Goal: Information Seeking & Learning: Find specific fact

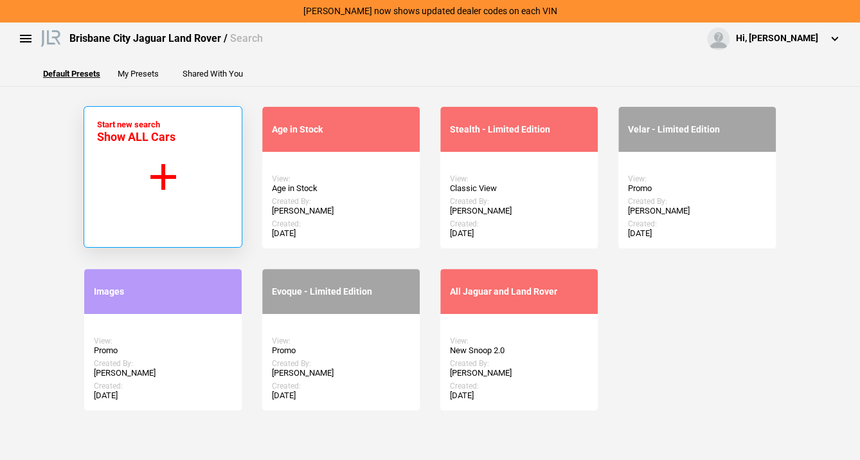
click at [155, 168] on button "Start new search Show ALL Cars" at bounding box center [163, 176] width 159 height 141
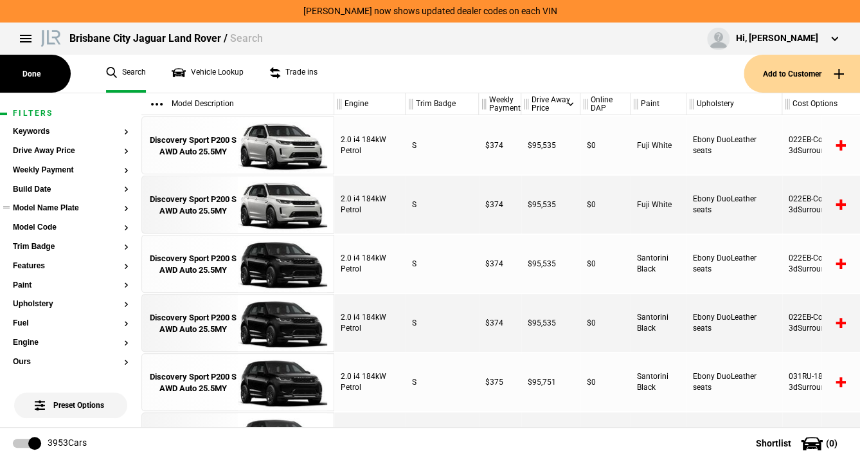
click at [87, 208] on button "Model Name Plate" at bounding box center [71, 208] width 116 height 9
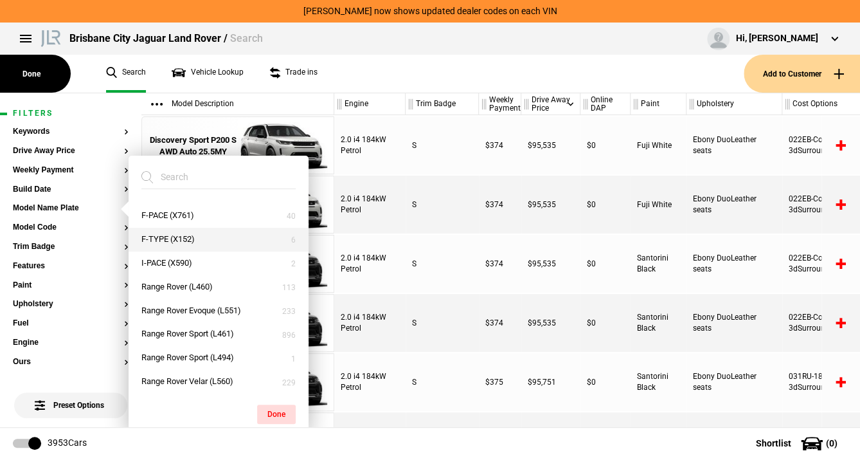
scroll to position [91, 0]
click at [201, 329] on button "Range Rover Sport (L461)" at bounding box center [219, 333] width 180 height 24
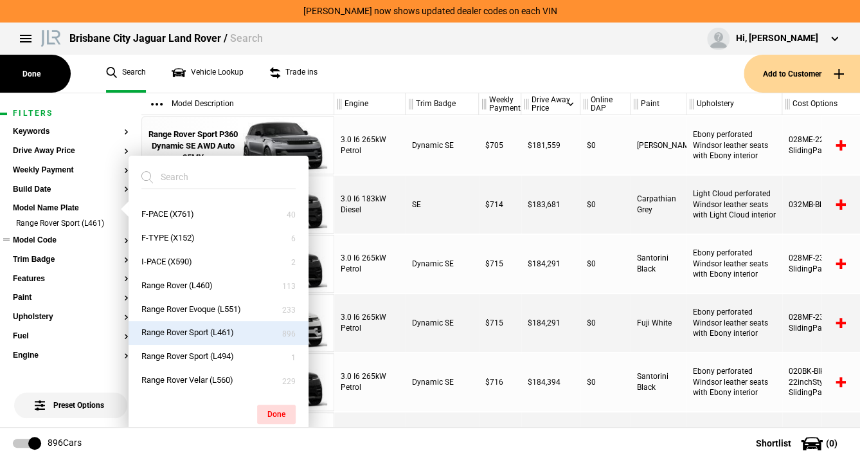
click at [91, 239] on button "Model Code" at bounding box center [71, 240] width 116 height 9
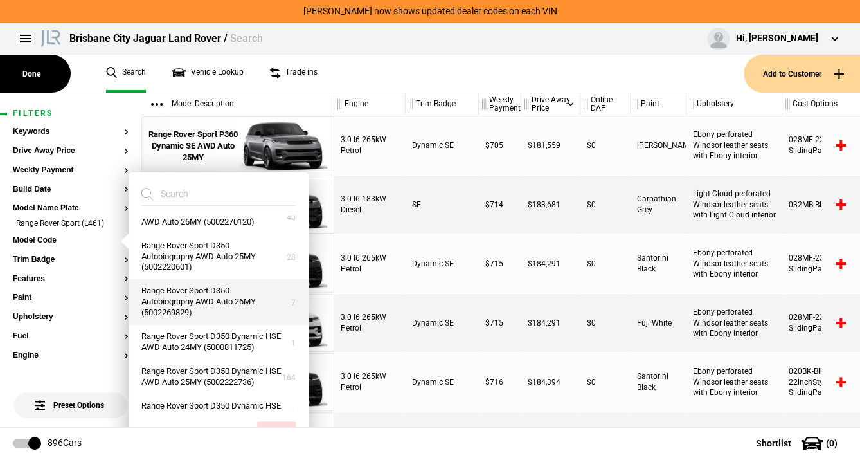
scroll to position [206, 0]
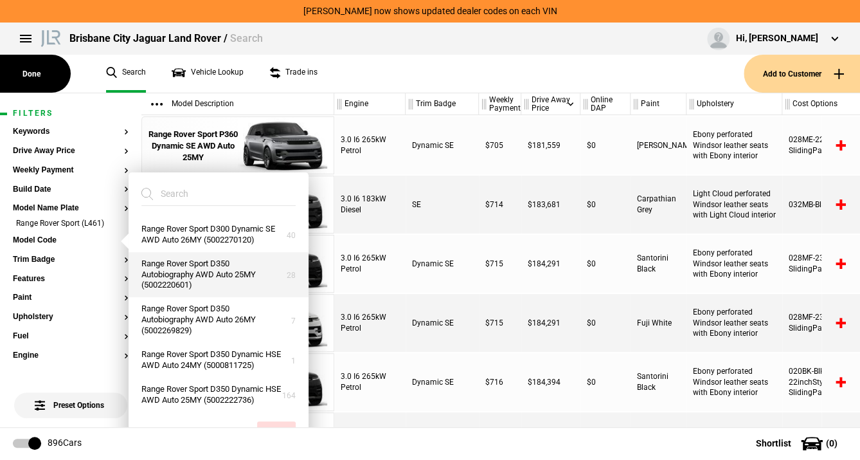
click at [196, 266] on button "Range Rover Sport D350 Autobiography AWD Auto 25MY (5002220601)" at bounding box center [219, 275] width 180 height 46
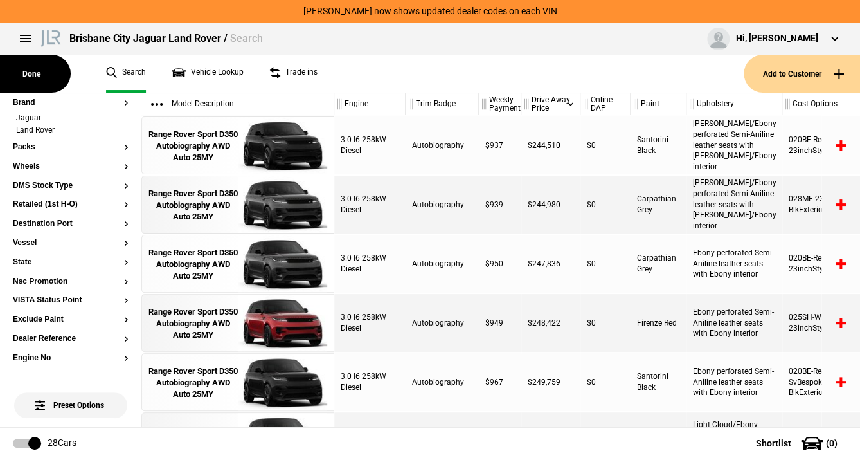
scroll to position [520, 0]
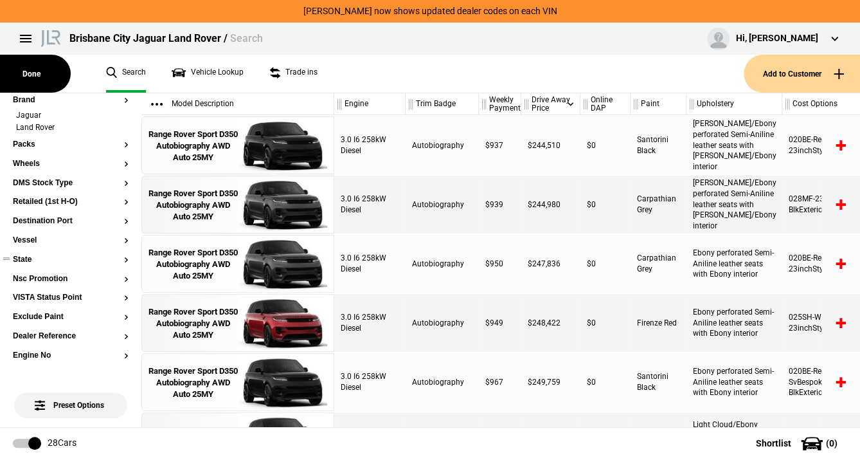
click at [116, 258] on button "State" at bounding box center [71, 259] width 116 height 9
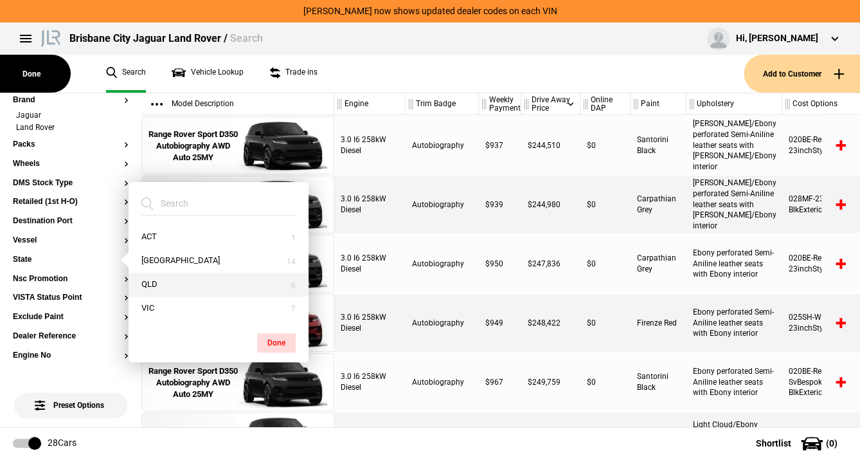
click at [154, 284] on button "QLD" at bounding box center [219, 285] width 180 height 24
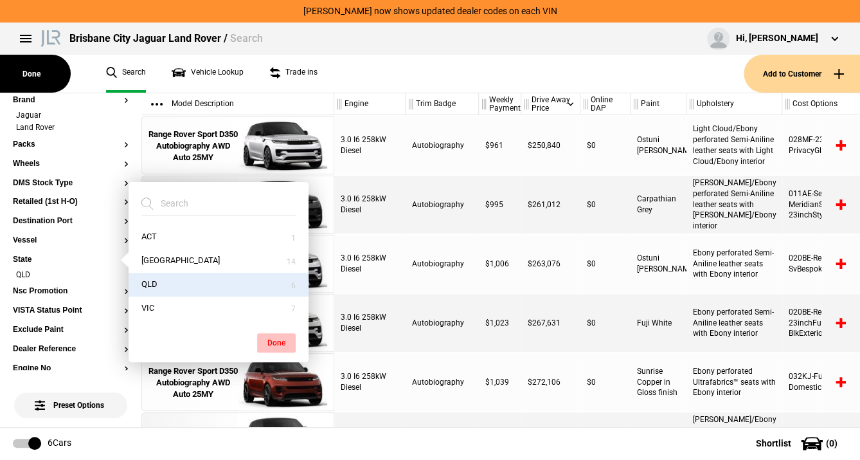
click at [282, 339] on button "Done" at bounding box center [276, 342] width 39 height 19
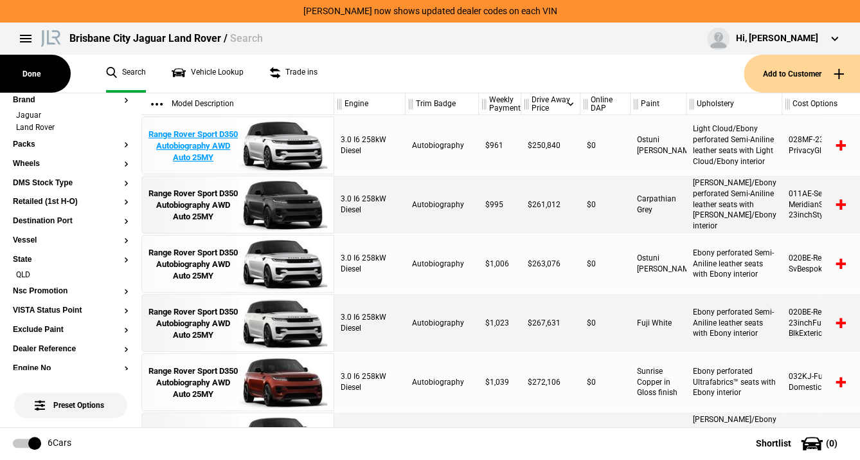
click at [208, 143] on div "Range Rover Sport D350 Autobiography AWD Auto 25MY" at bounding box center [193, 146] width 89 height 35
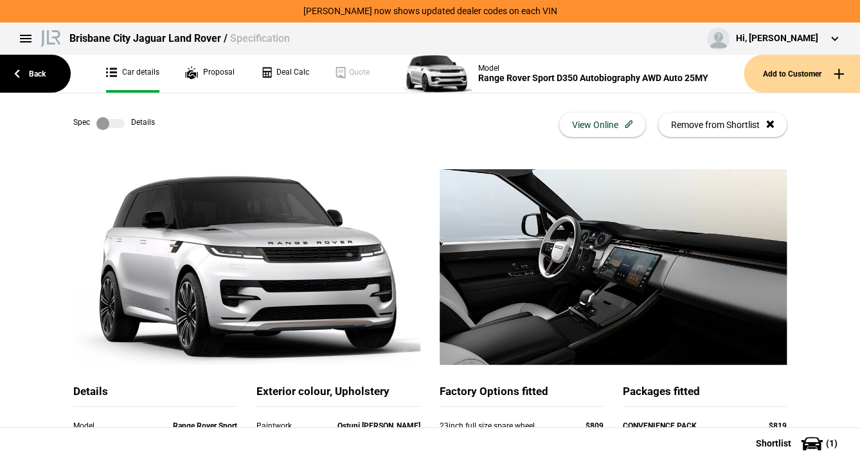
click at [110, 121] on label at bounding box center [110, 123] width 28 height 13
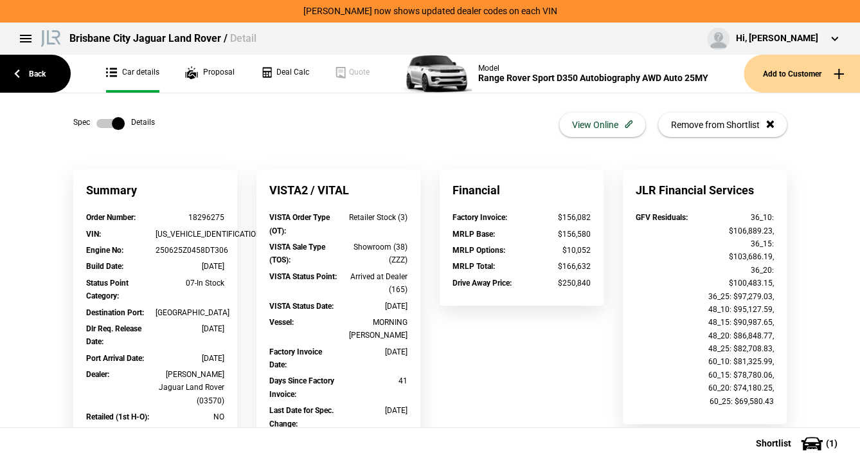
click at [110, 121] on label at bounding box center [110, 123] width 28 height 13
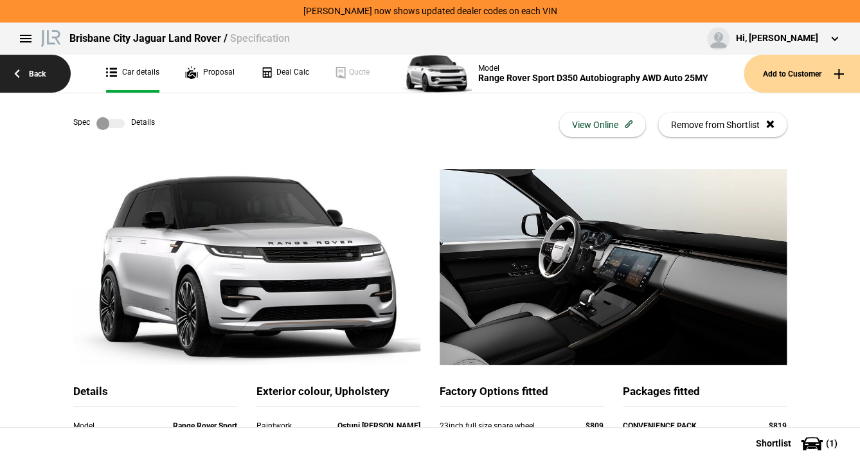
click at [38, 71] on link "Back" at bounding box center [35, 74] width 71 height 38
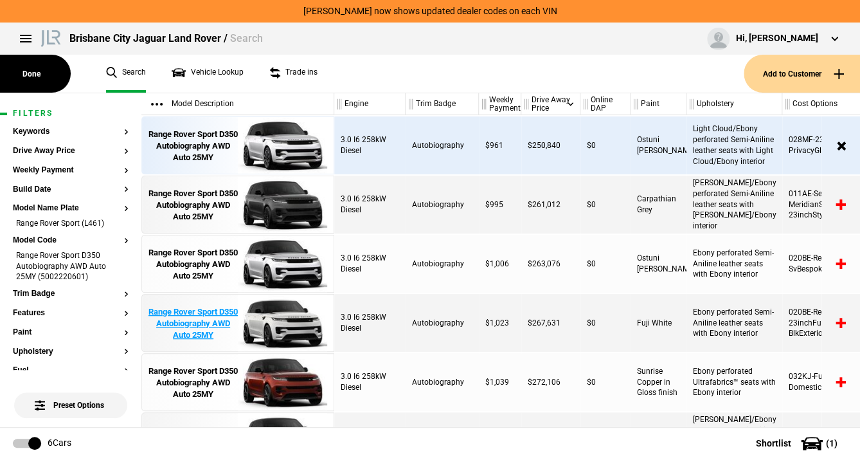
click at [190, 325] on div "Range Rover Sport D350 Autobiography AWD Auto 25MY" at bounding box center [193, 323] width 89 height 35
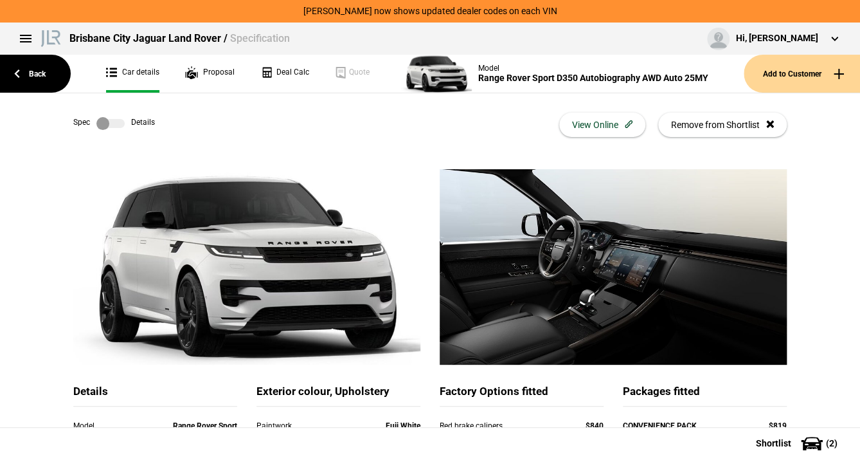
click at [114, 122] on label at bounding box center [110, 123] width 28 height 13
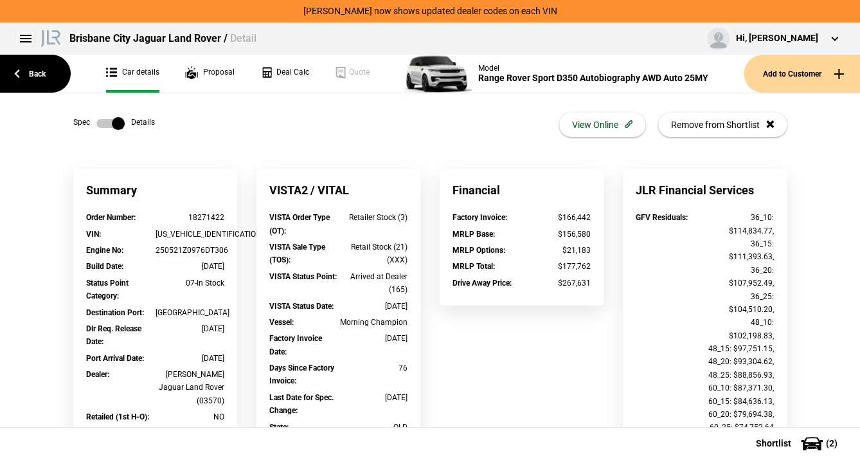
click at [107, 123] on label at bounding box center [110, 123] width 28 height 13
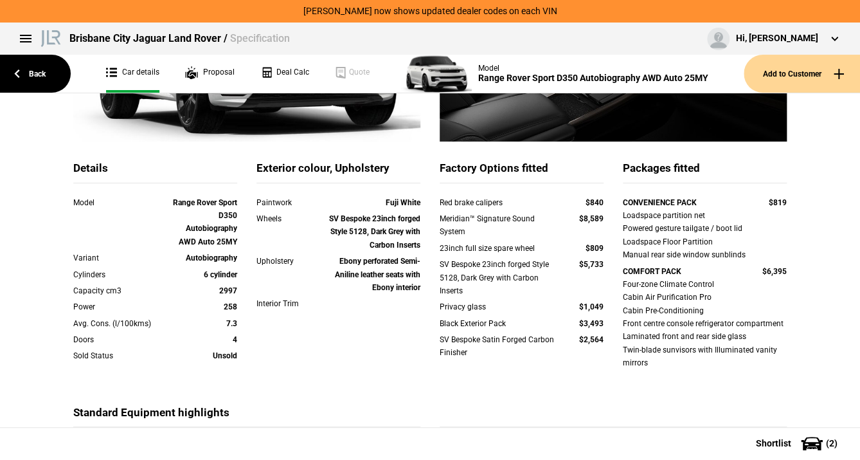
scroll to position [51, 0]
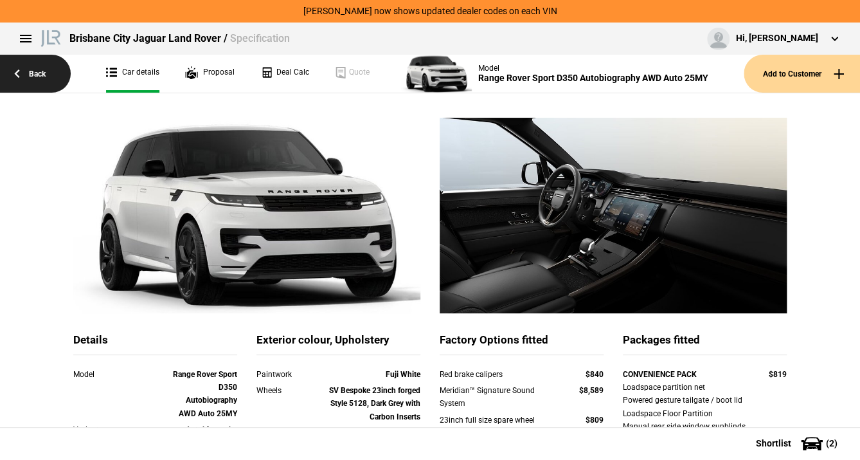
click at [41, 75] on link "Back" at bounding box center [35, 74] width 71 height 38
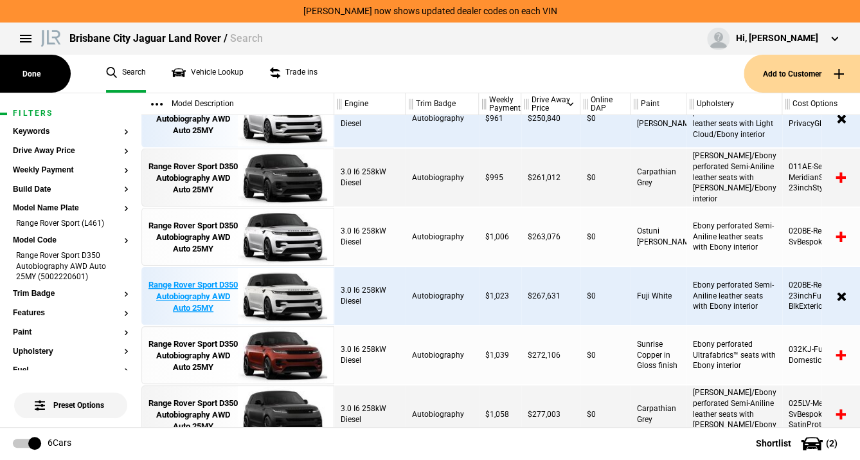
click at [193, 293] on div "Range Rover Sport D350 Autobiography AWD Auto 25MY" at bounding box center [193, 296] width 89 height 35
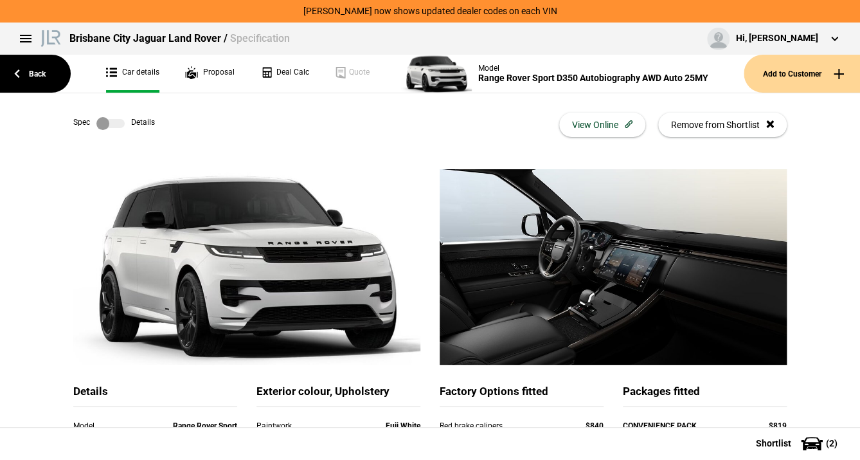
click at [109, 123] on label at bounding box center [110, 123] width 28 height 13
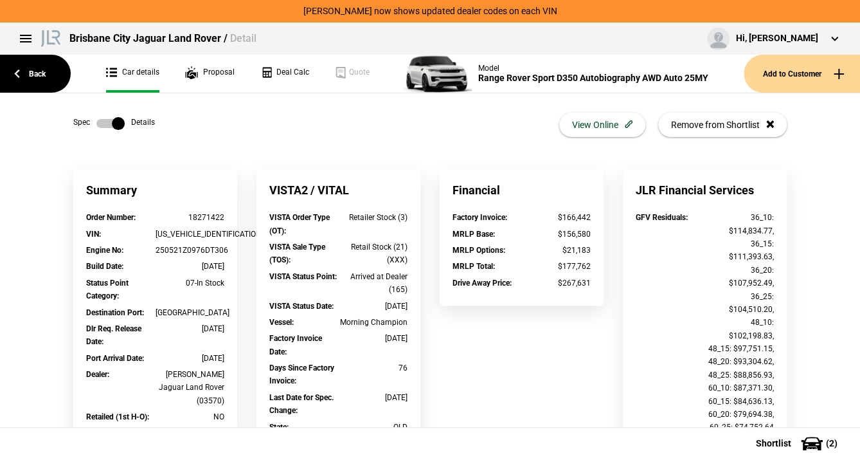
drag, startPoint x: 104, startPoint y: 120, endPoint x: 118, endPoint y: 127, distance: 16.1
click at [103, 120] on label at bounding box center [110, 123] width 28 height 13
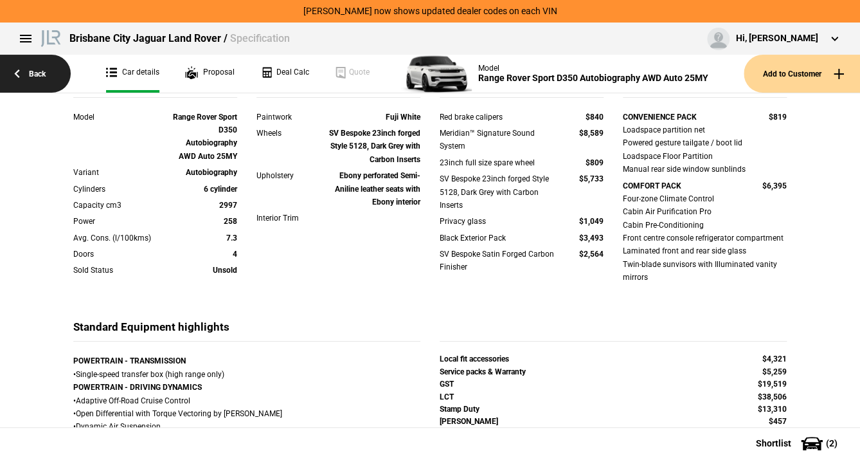
click at [33, 73] on link "Back" at bounding box center [35, 74] width 71 height 38
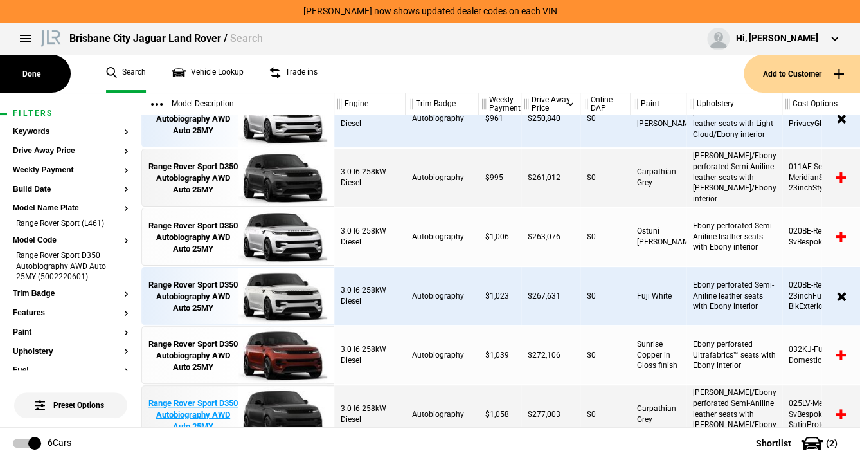
click at [182, 411] on div "Range Rover Sport D350 Autobiography AWD Auto 25MY" at bounding box center [193, 414] width 89 height 35
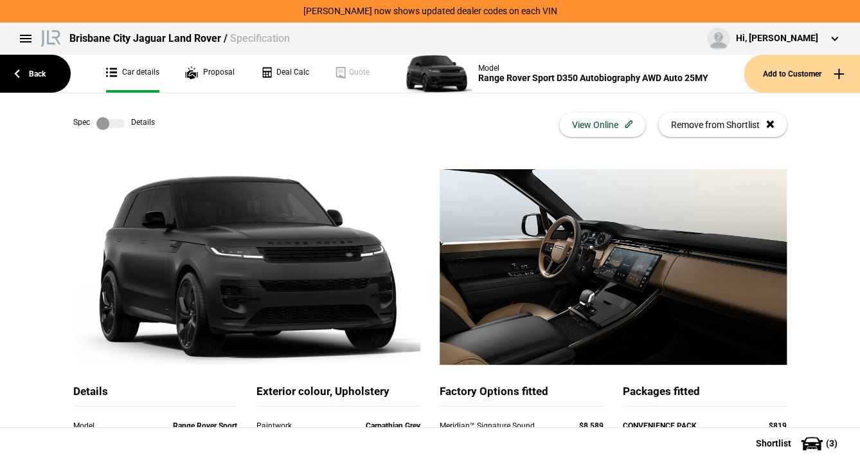
click at [110, 126] on label at bounding box center [110, 123] width 28 height 13
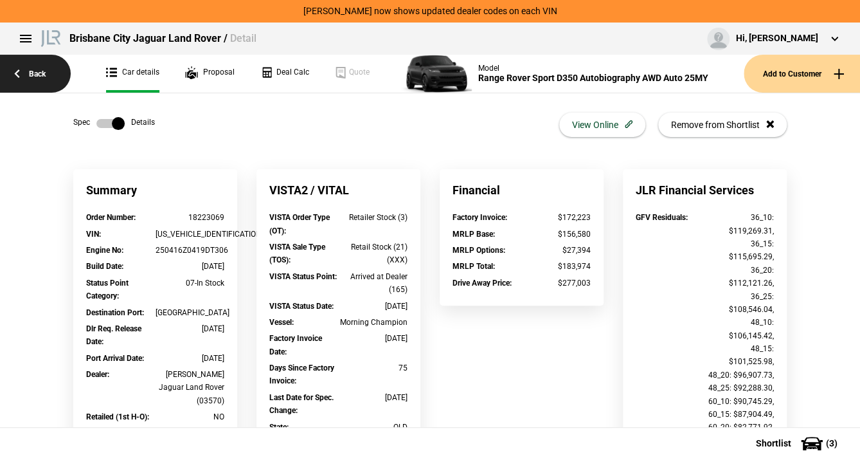
click at [34, 72] on link "Back" at bounding box center [35, 74] width 71 height 38
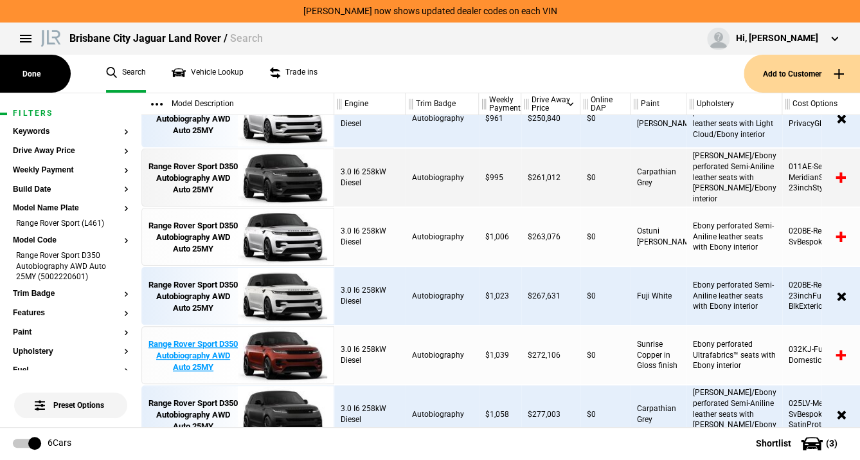
click at [192, 345] on div "Range Rover Sport D350 Autobiography AWD Auto 25MY" at bounding box center [193, 355] width 89 height 35
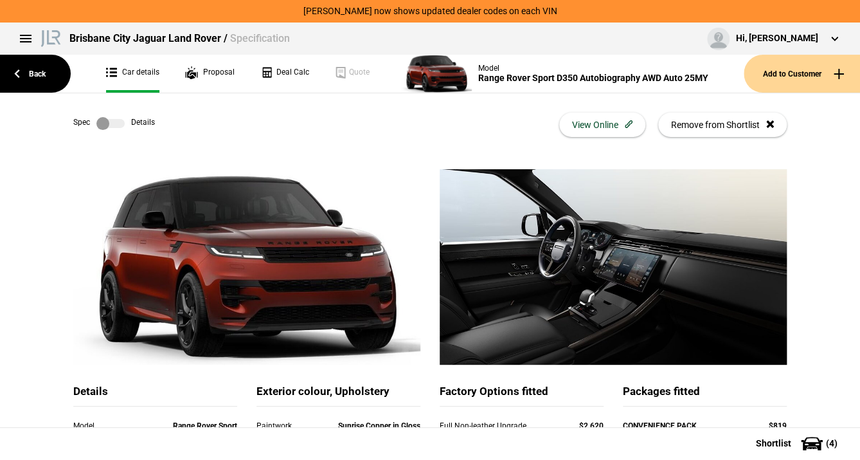
click at [109, 122] on label at bounding box center [110, 123] width 28 height 13
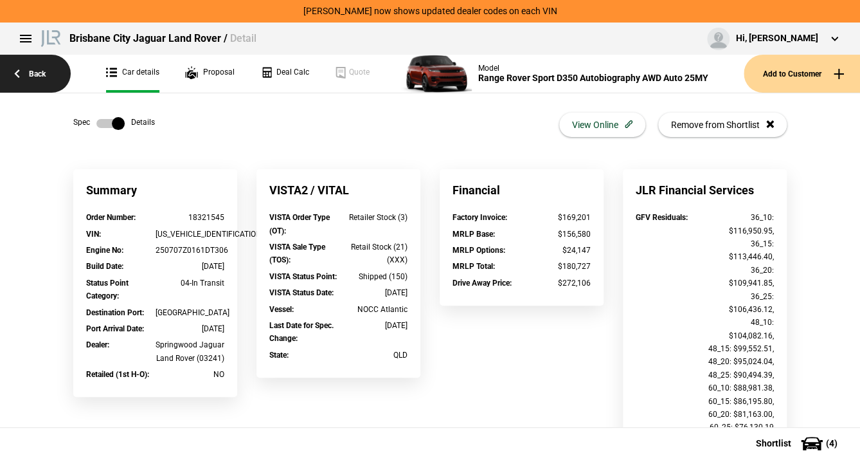
click at [39, 72] on link "Back" at bounding box center [35, 74] width 71 height 38
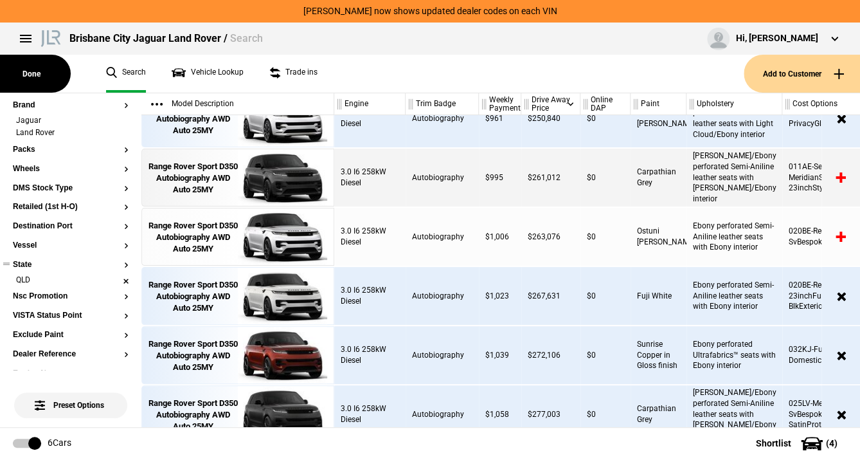
click at [119, 279] on li "QLD" at bounding box center [71, 281] width 116 height 13
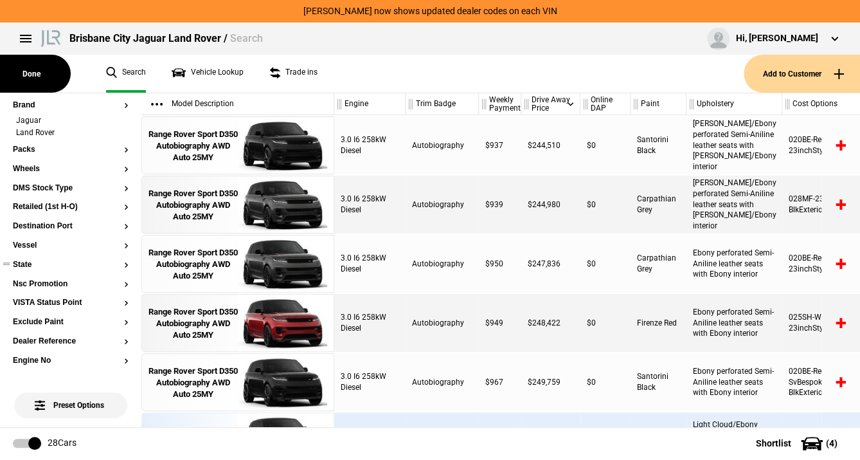
scroll to position [35, 0]
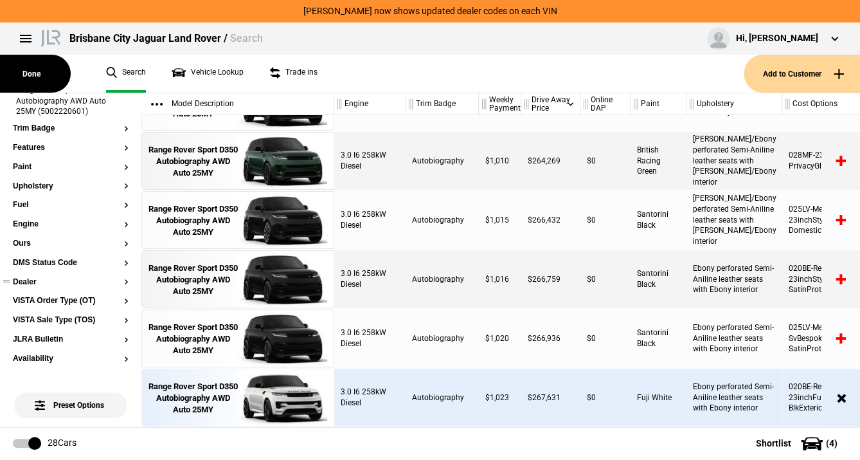
click at [116, 279] on button "Dealer" at bounding box center [71, 282] width 116 height 9
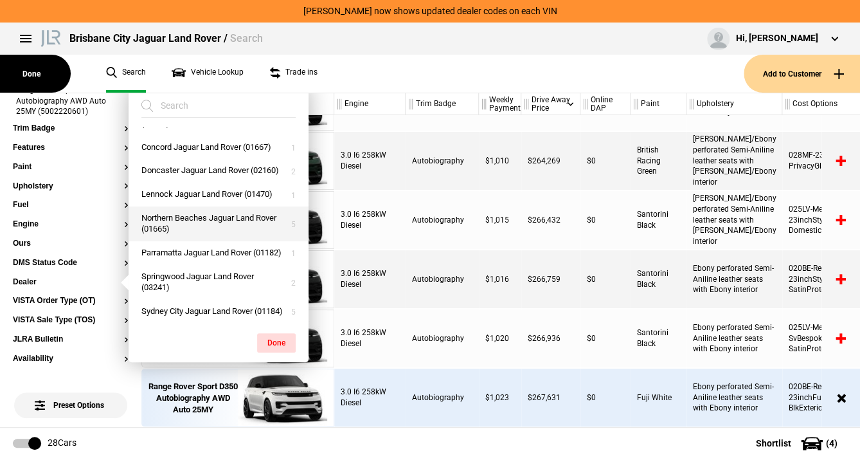
click at [175, 241] on button "Northern Beaches Jaguar Land Rover (01665)" at bounding box center [219, 223] width 180 height 35
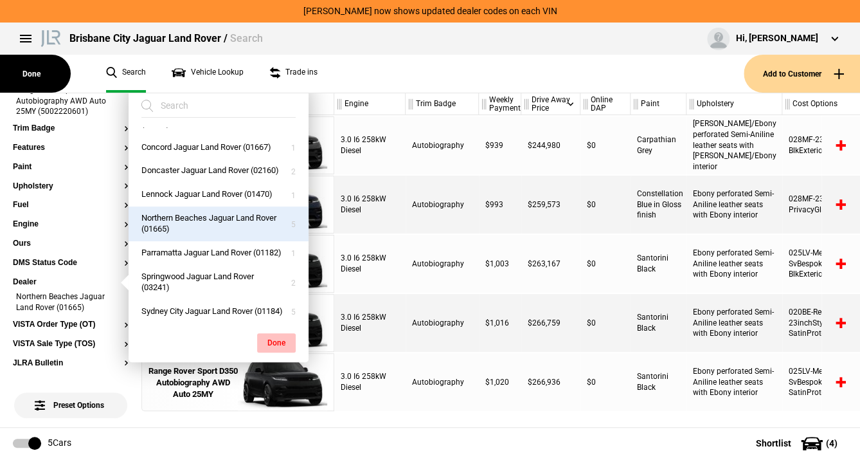
click at [276, 339] on button "Done" at bounding box center [276, 342] width 39 height 19
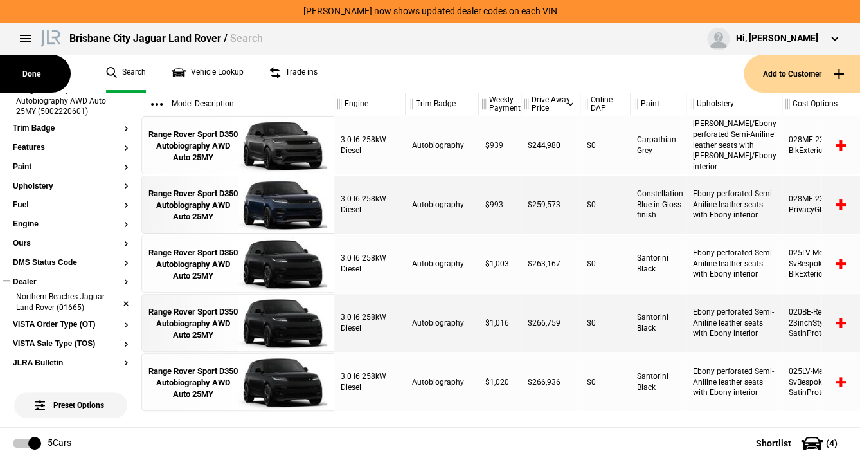
click at [120, 301] on li "Northern Beaches Jaguar Land Rover (01665)" at bounding box center [71, 303] width 116 height 24
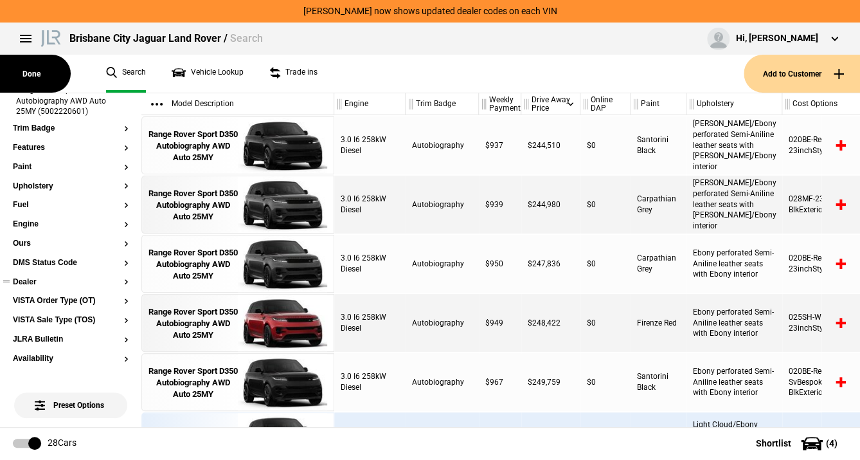
click at [118, 278] on button "Dealer" at bounding box center [71, 282] width 116 height 9
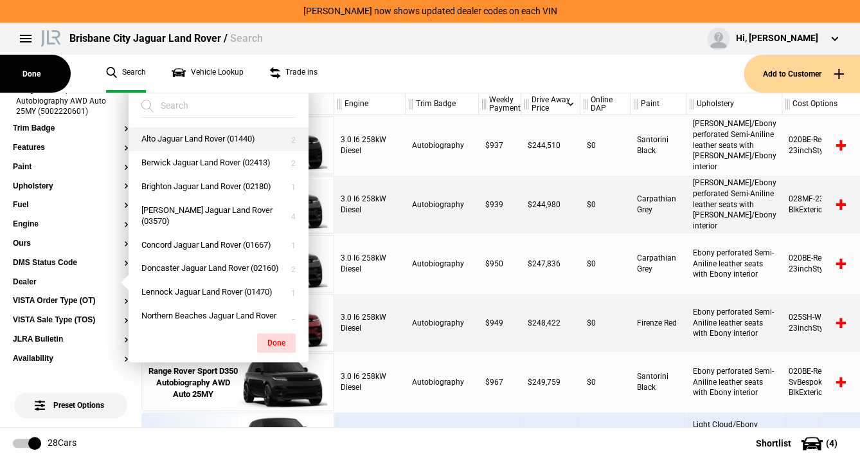
click at [194, 136] on button "Alto Jaguar Land Rover (01440)" at bounding box center [219, 139] width 180 height 24
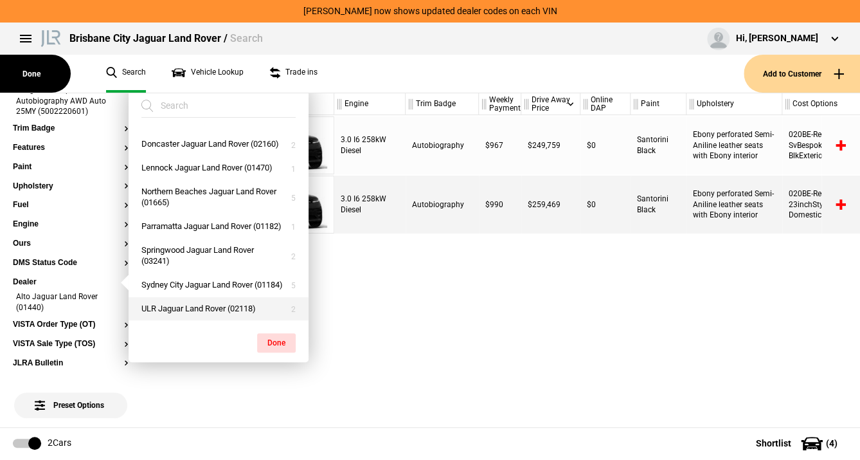
click at [230, 305] on button "ULR Jaguar Land Rover (02118)" at bounding box center [219, 309] width 180 height 24
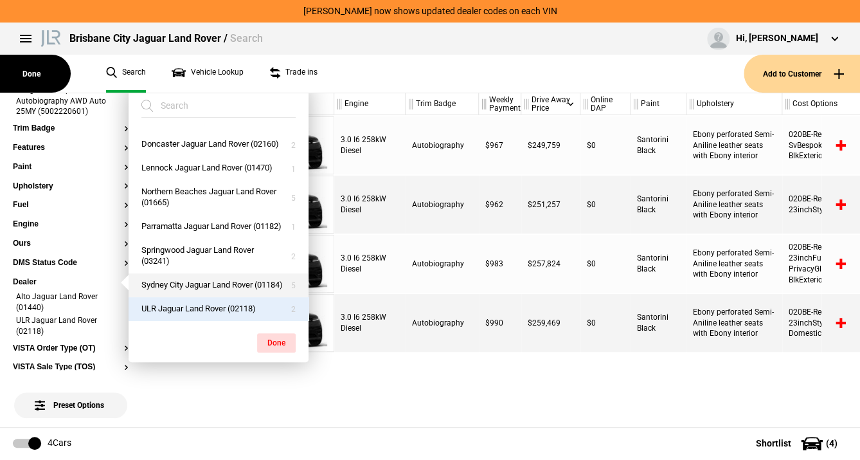
click at [242, 273] on button "Sydney City Jaguar Land Rover (01184)" at bounding box center [219, 285] width 180 height 24
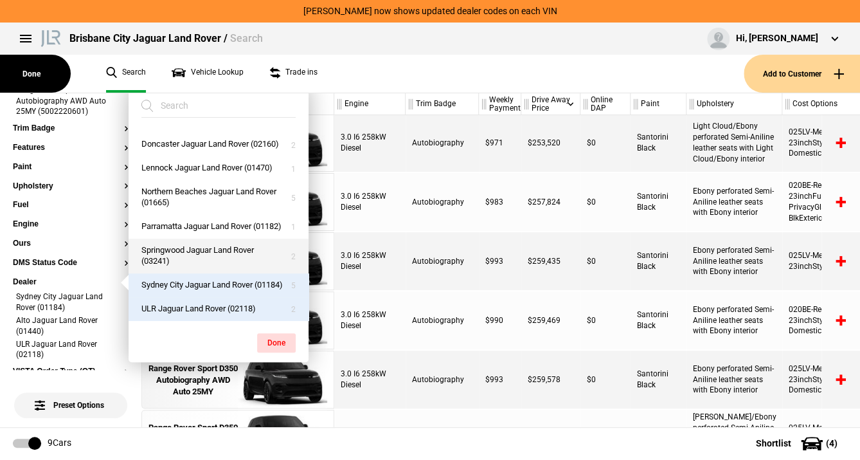
click at [201, 239] on button "Springwood Jaguar Land Rover (03241)" at bounding box center [219, 256] width 180 height 35
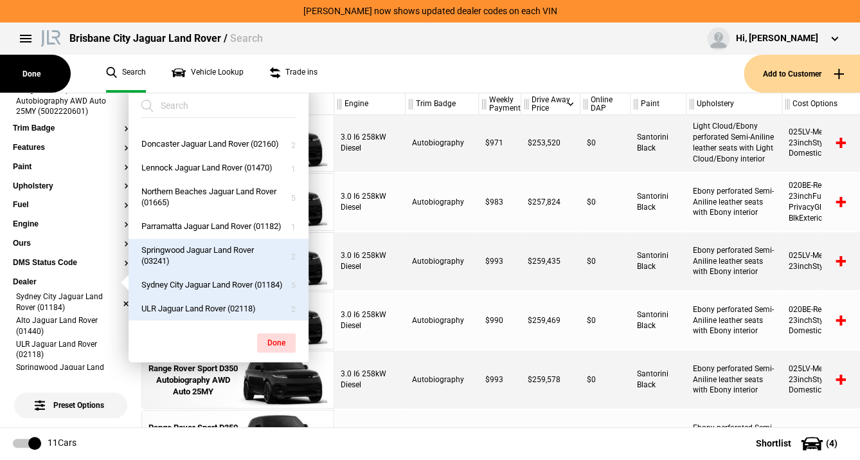
click at [118, 298] on li "Sydney City Jaguar Land Rover (01184)" at bounding box center [71, 303] width 116 height 24
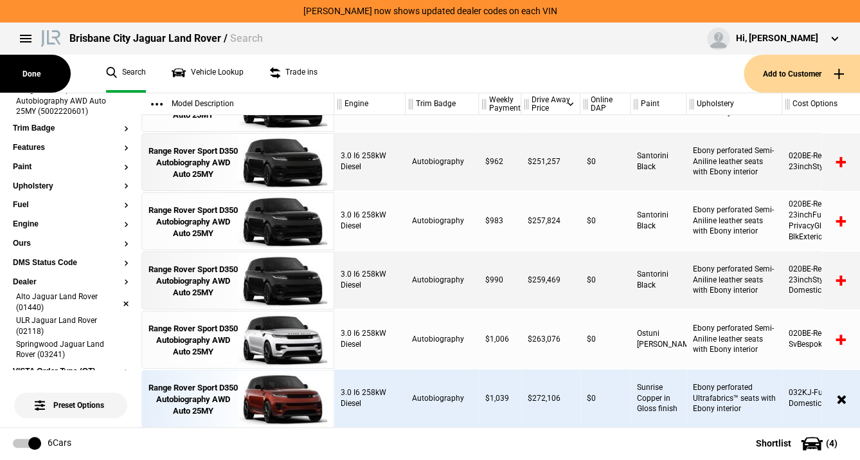
click at [116, 301] on li "Alto Jaguar Land Rover (01440)" at bounding box center [71, 303] width 116 height 24
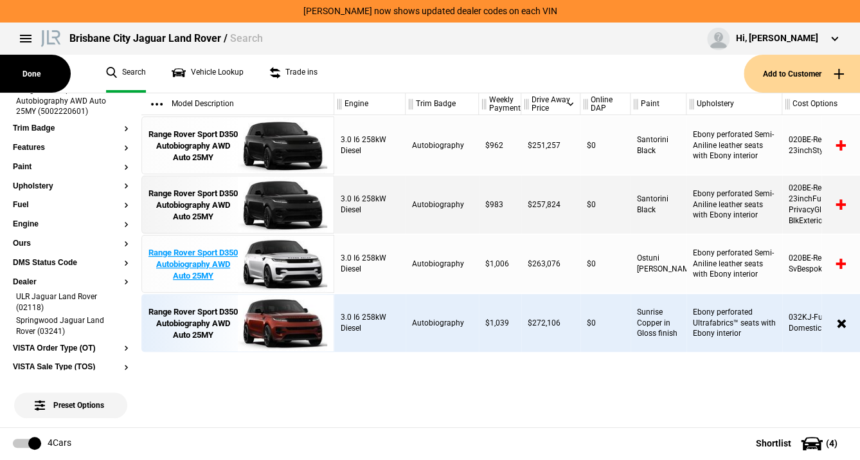
click at [198, 258] on div "Range Rover Sport D350 Autobiography AWD Auto 25MY" at bounding box center [193, 264] width 89 height 35
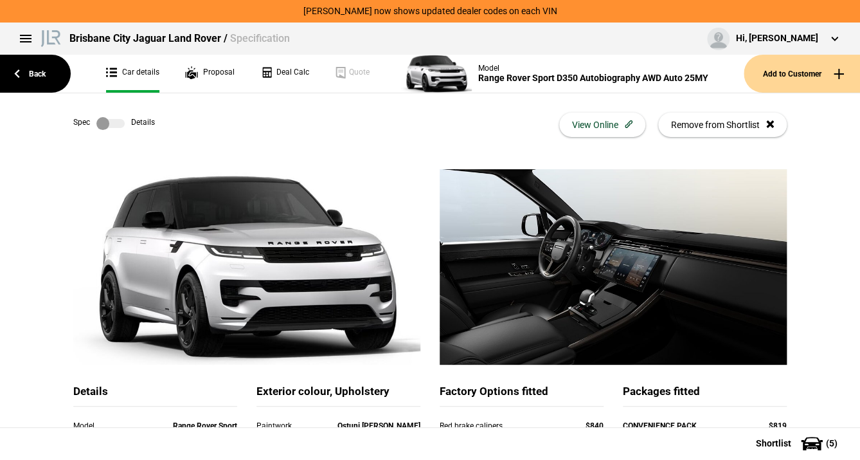
click at [111, 118] on label at bounding box center [110, 123] width 28 height 13
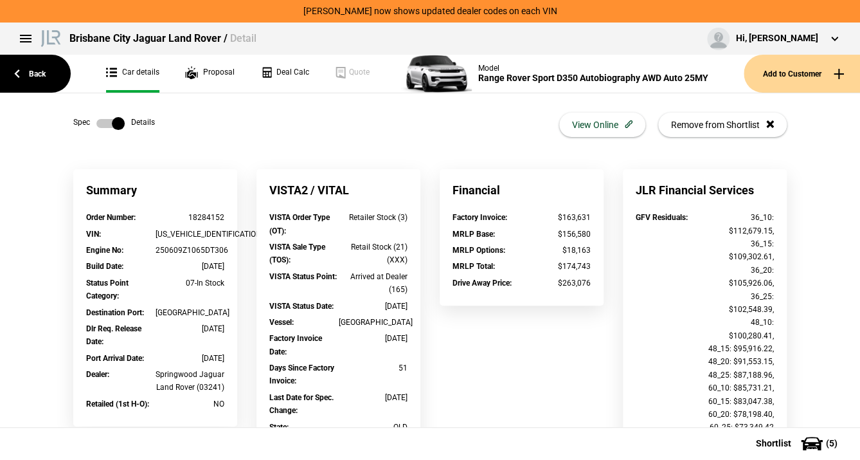
click at [102, 118] on label at bounding box center [110, 123] width 28 height 13
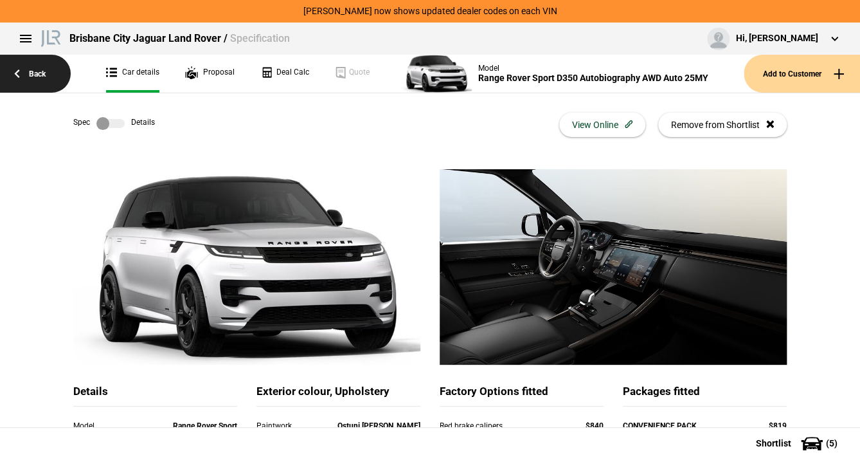
click at [34, 73] on link "Back" at bounding box center [35, 74] width 71 height 38
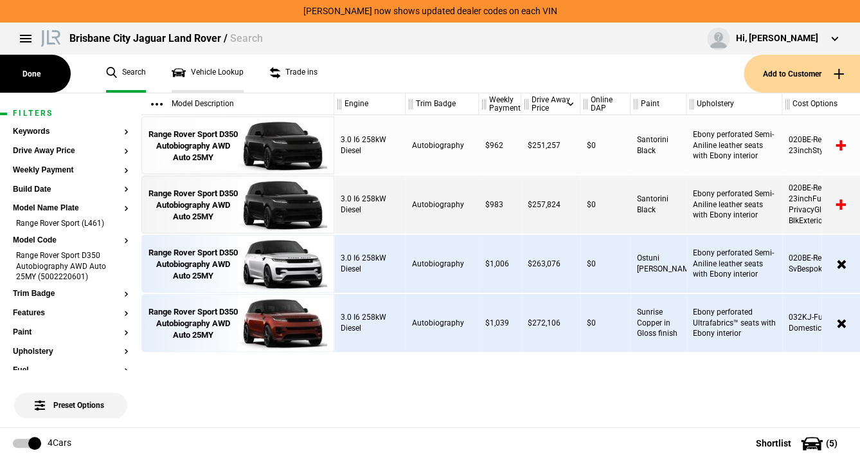
click at [208, 69] on link "Vehicle Lookup" at bounding box center [208, 74] width 72 height 38
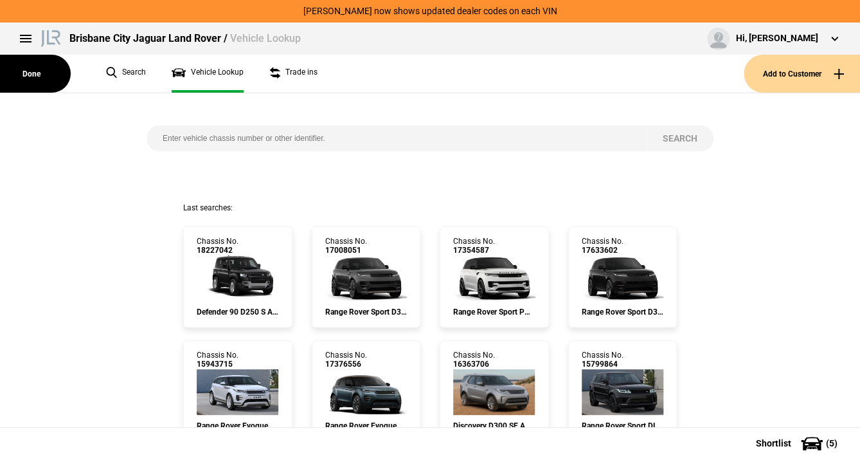
click at [180, 138] on input "search" at bounding box center [397, 138] width 500 height 26
paste input "SALKA9A77PA024251"
type input "SALKA9A77PA024251"
click at [668, 136] on button "Search" at bounding box center [680, 138] width 67 height 26
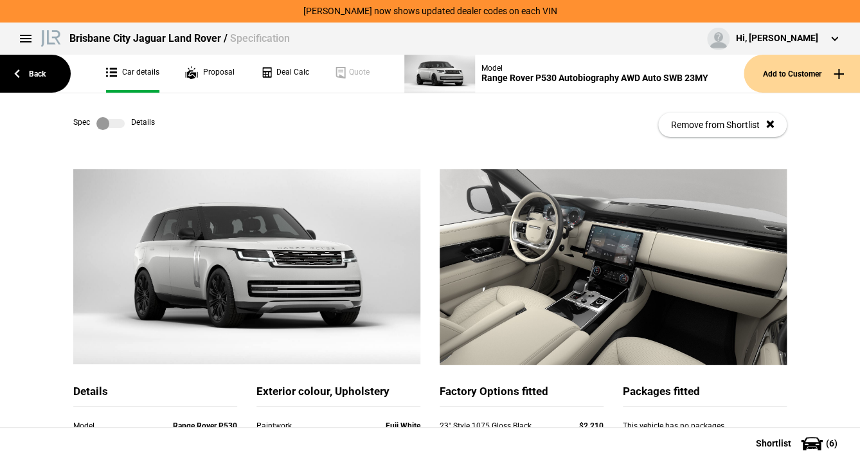
click at [108, 123] on label at bounding box center [110, 123] width 28 height 13
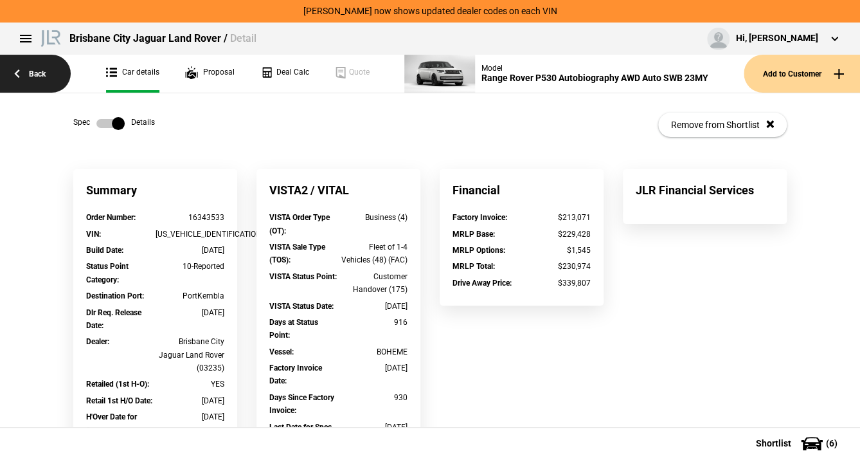
click at [33, 66] on link "Back" at bounding box center [35, 74] width 71 height 38
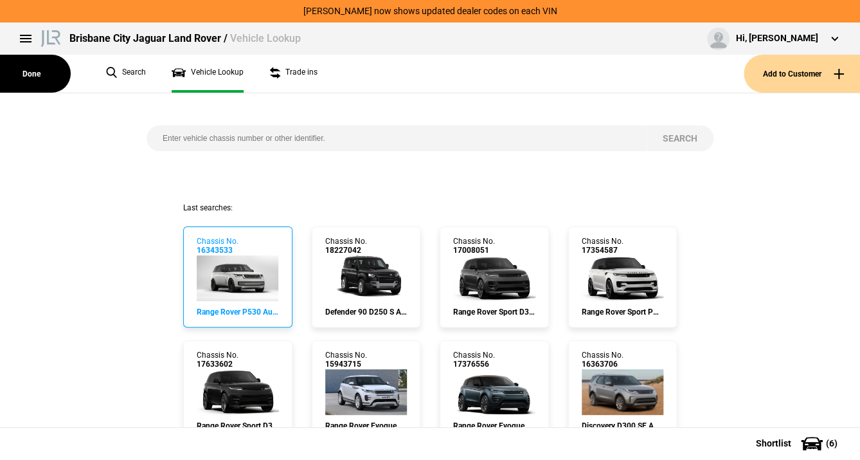
click at [227, 266] on img at bounding box center [238, 278] width 82 height 46
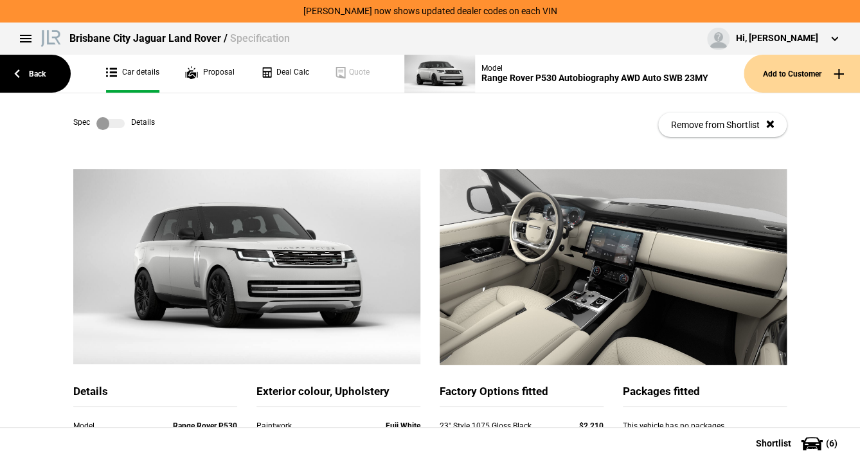
click at [108, 123] on label at bounding box center [110, 123] width 28 height 13
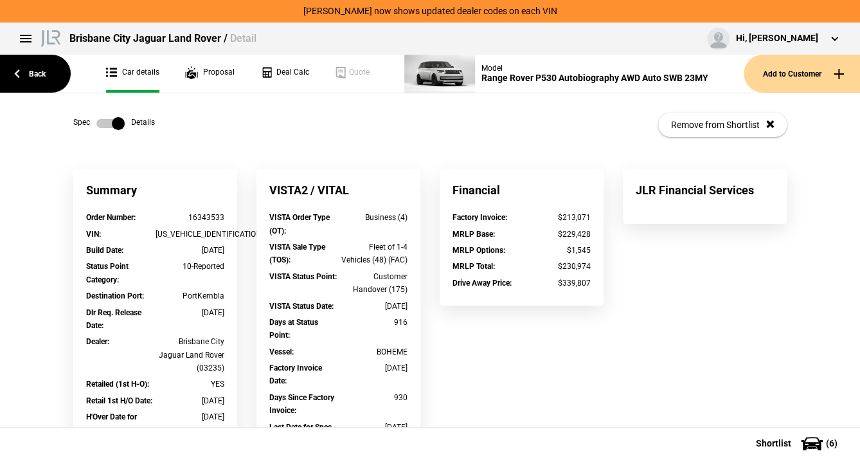
click at [107, 122] on label at bounding box center [110, 123] width 28 height 13
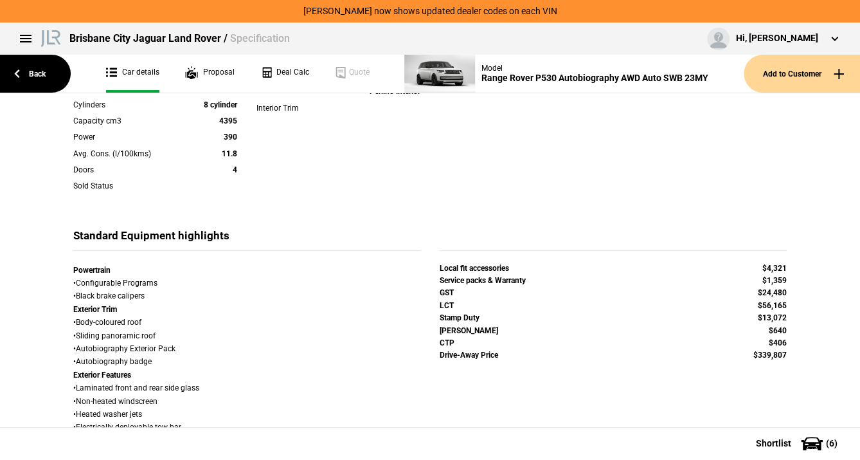
scroll to position [412, 0]
